Goal: Transaction & Acquisition: Purchase product/service

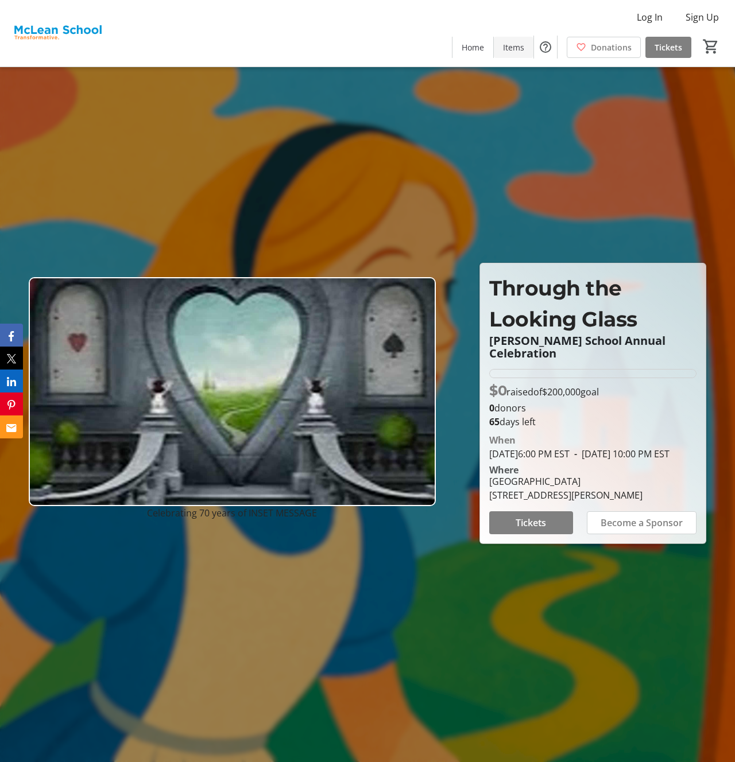
click at [514, 52] on span "Items" at bounding box center [513, 47] width 21 height 12
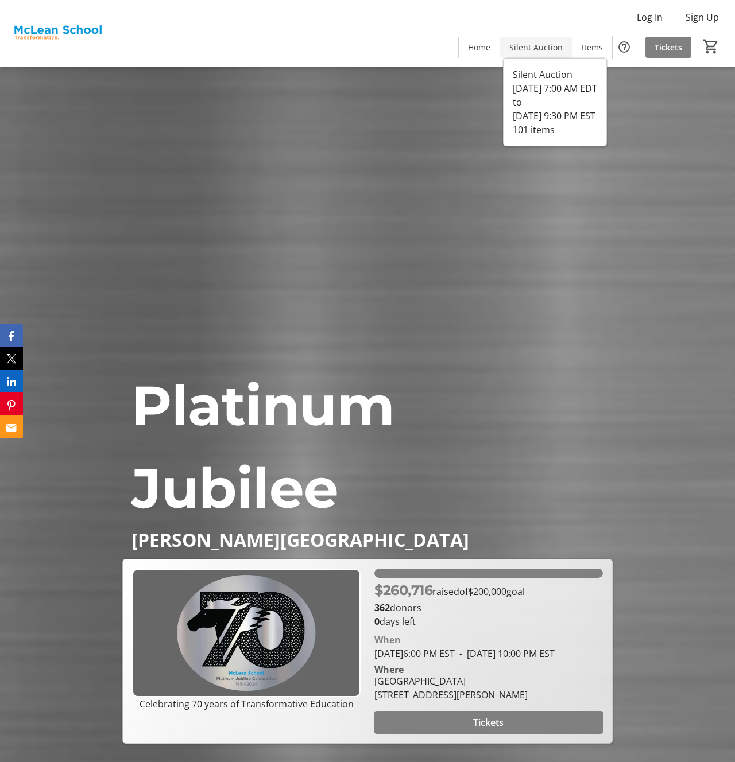
click at [523, 49] on span "Silent Auction" at bounding box center [535, 47] width 53 height 12
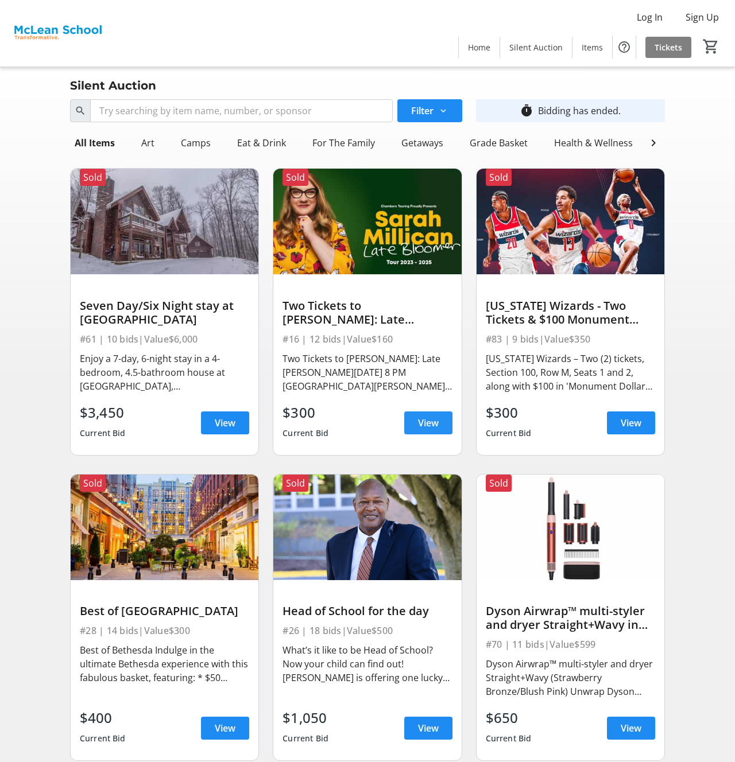
click at [426, 418] on span "View" at bounding box center [428, 423] width 21 height 14
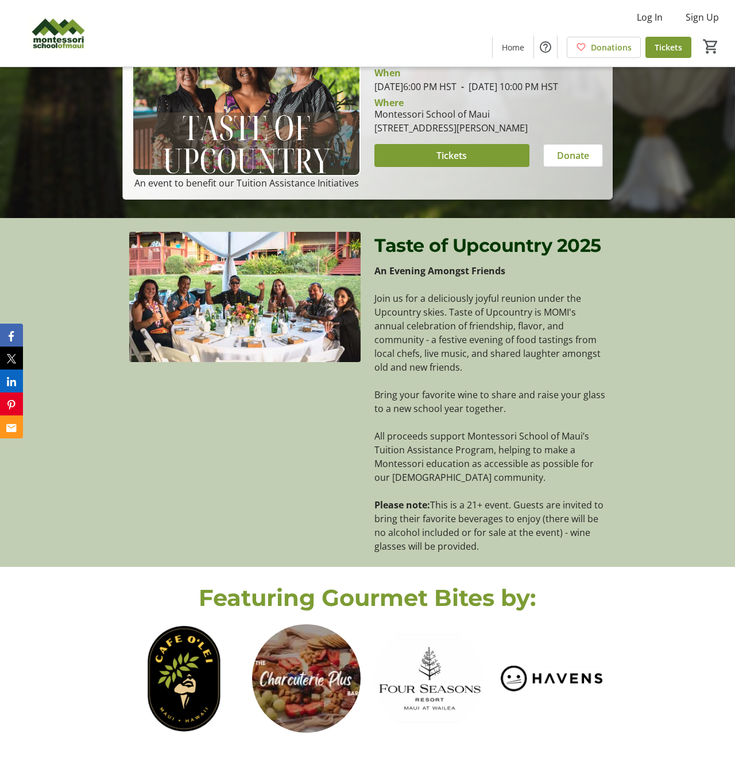
scroll to position [484, 0]
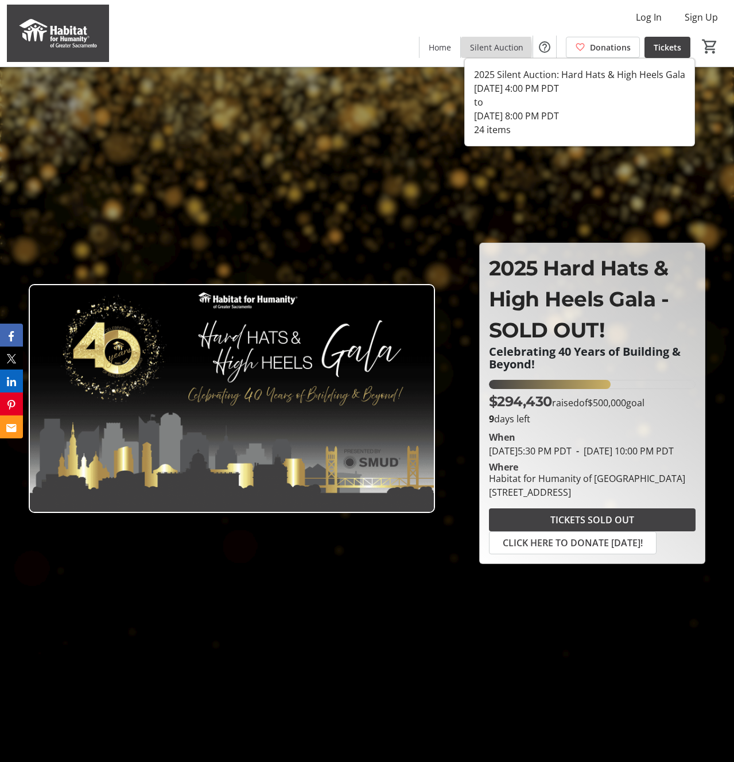
click at [473, 49] on span "Silent Auction" at bounding box center [496, 47] width 53 height 12
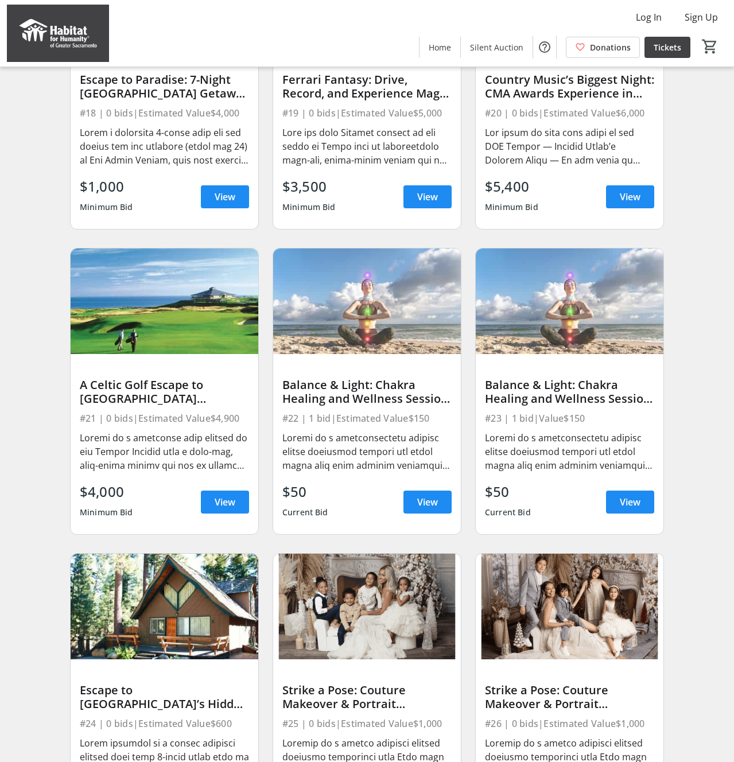
scroll to position [575, 0]
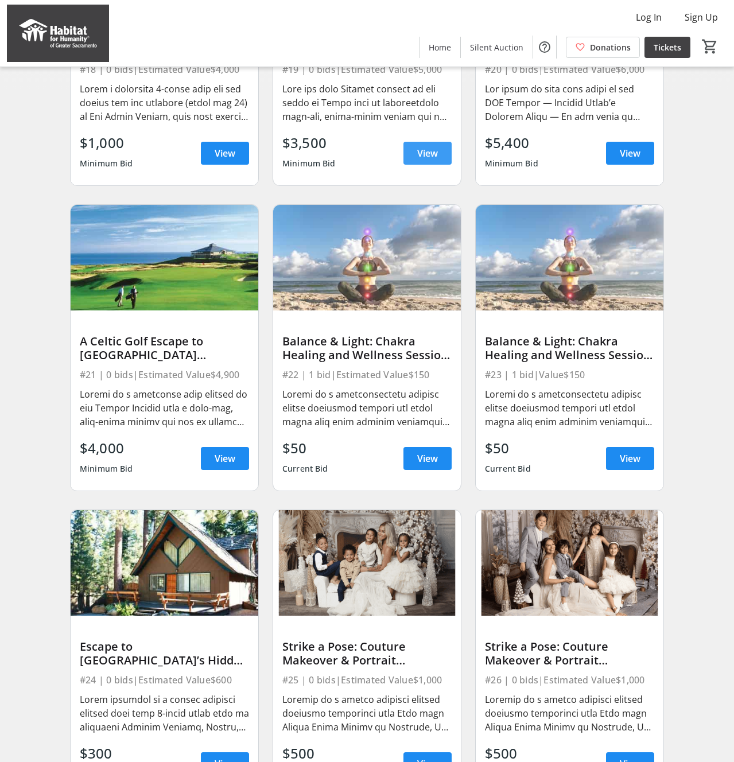
click at [421, 154] on span "View" at bounding box center [427, 153] width 21 height 14
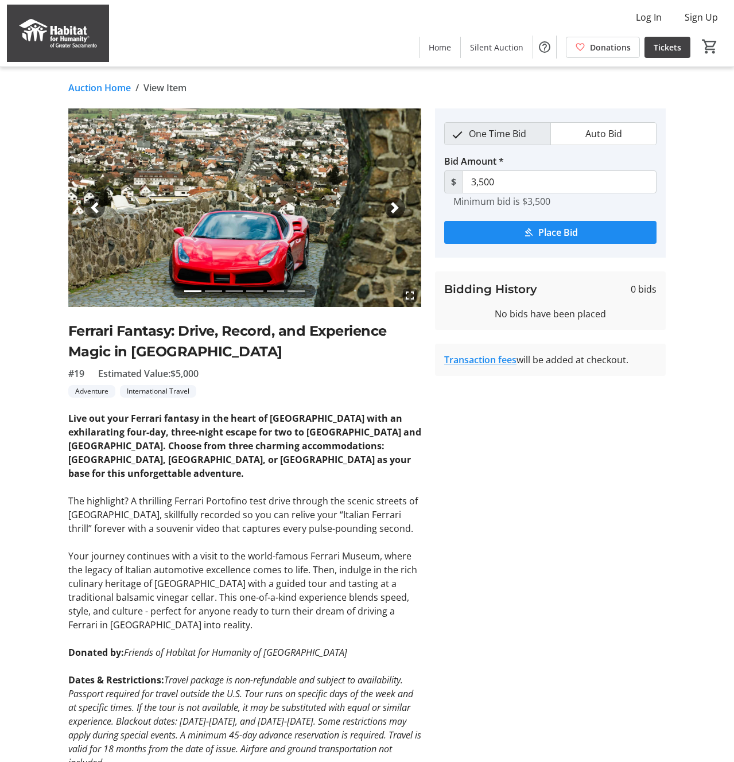
click at [89, 35] on img at bounding box center [58, 33] width 102 height 57
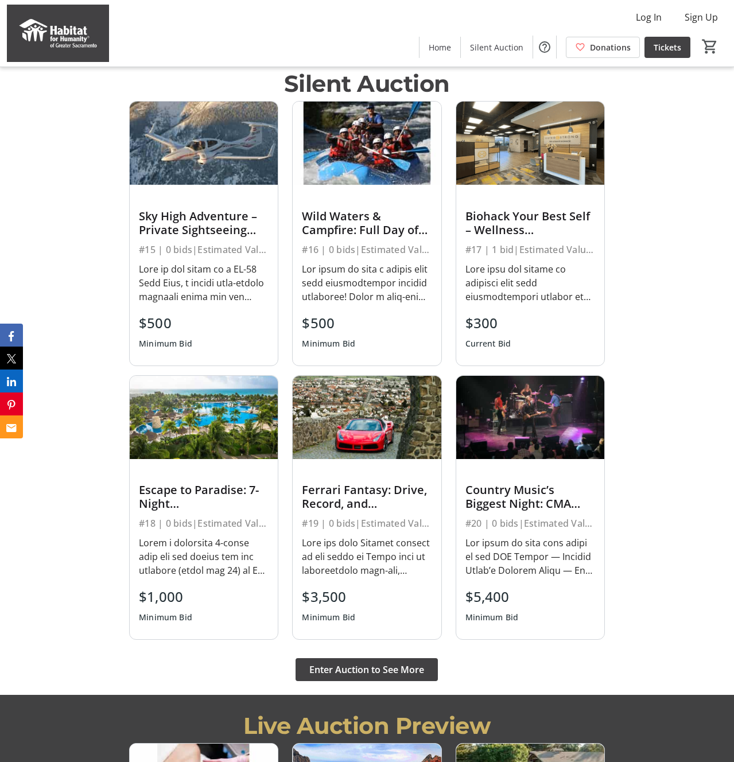
scroll to position [1127, 0]
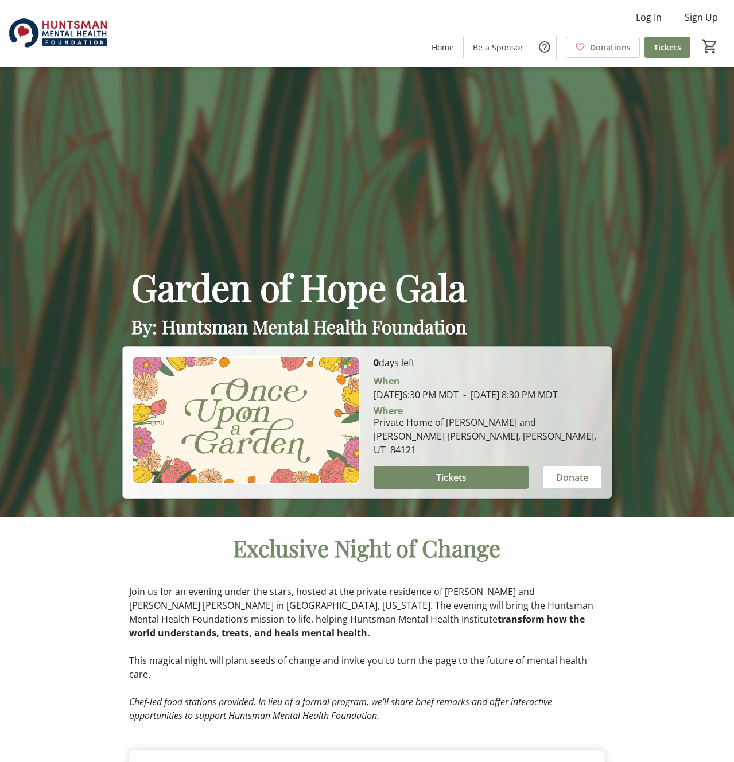
scroll to position [348, 0]
